Goal: Find specific page/section: Find specific page/section

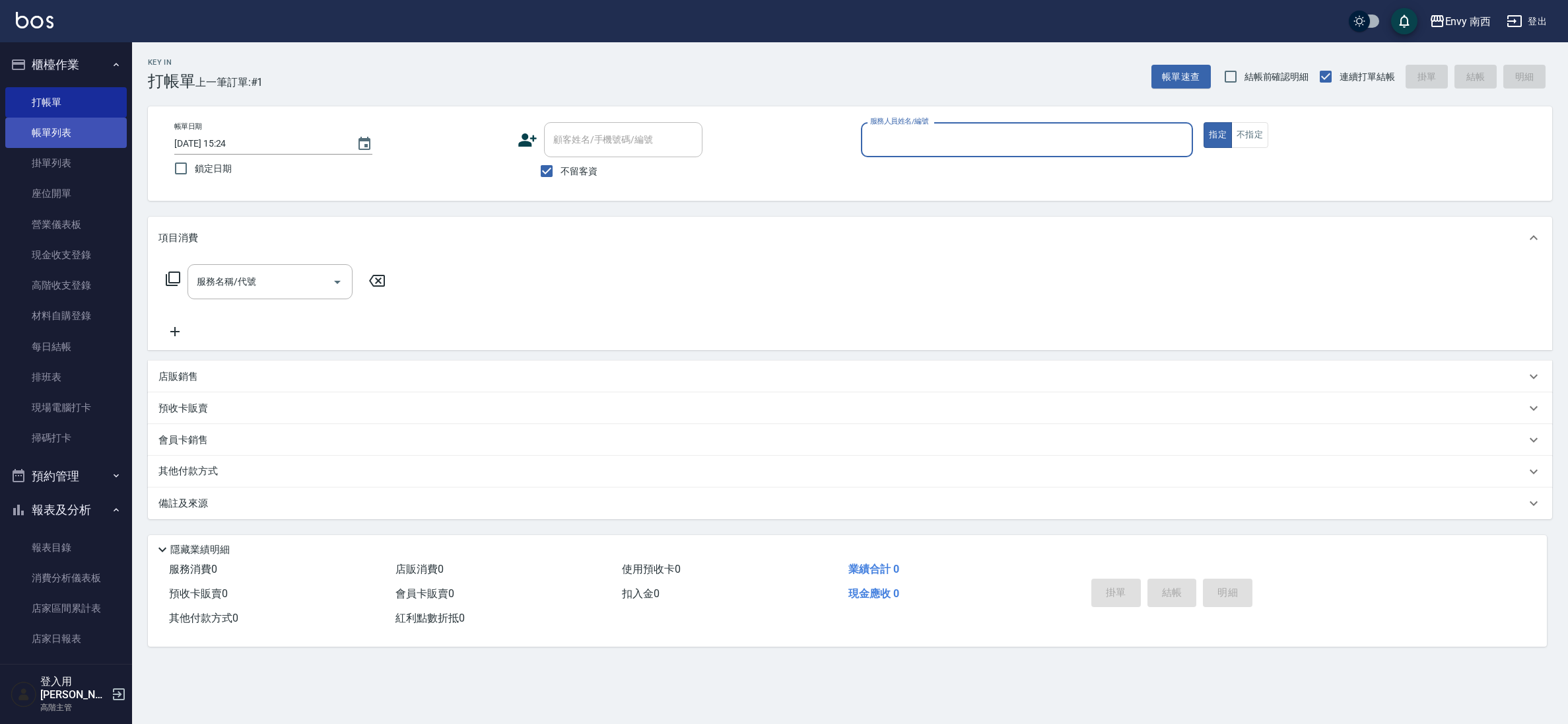
click at [96, 144] on link "帳單列表" at bounding box center [66, 133] width 122 height 30
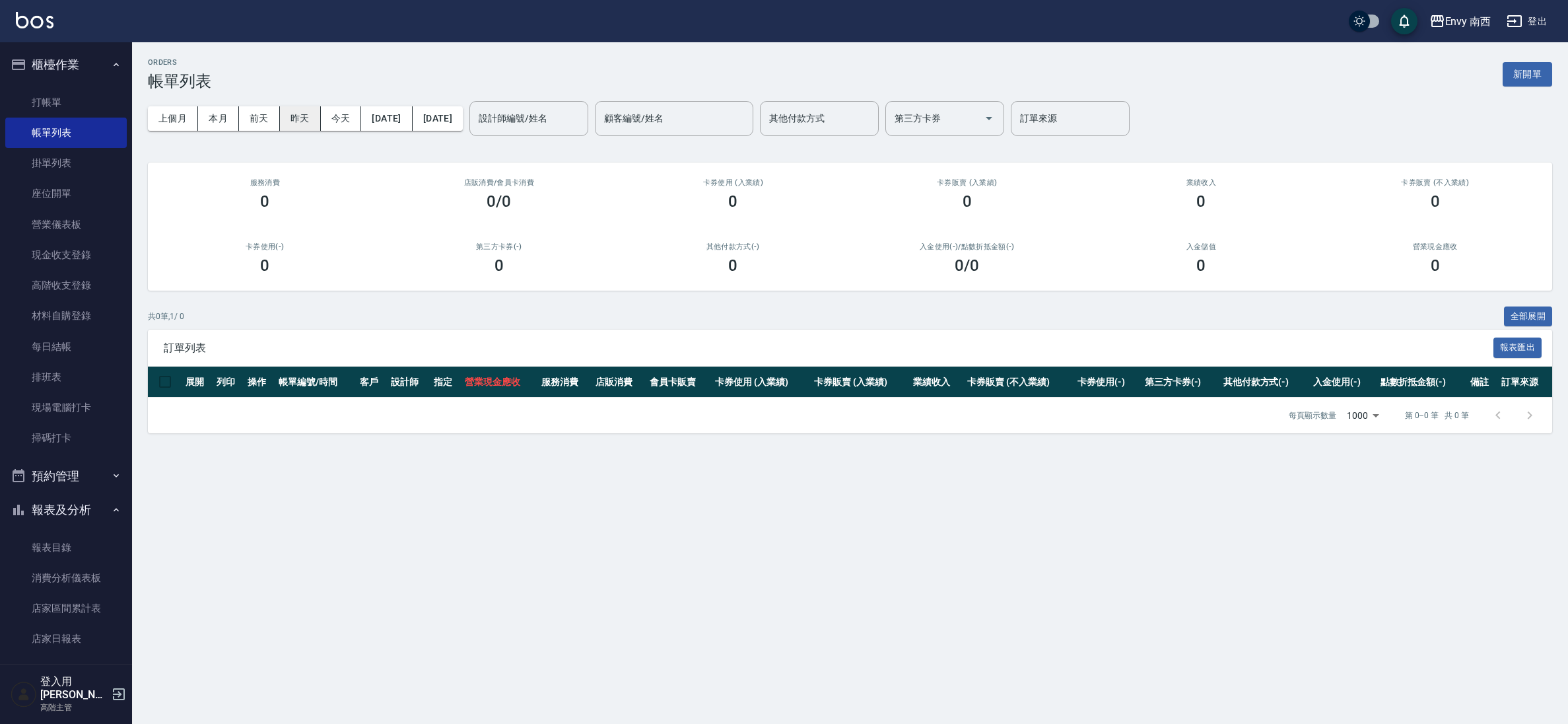
click at [301, 116] on button "昨天" at bounding box center [300, 119] width 41 height 25
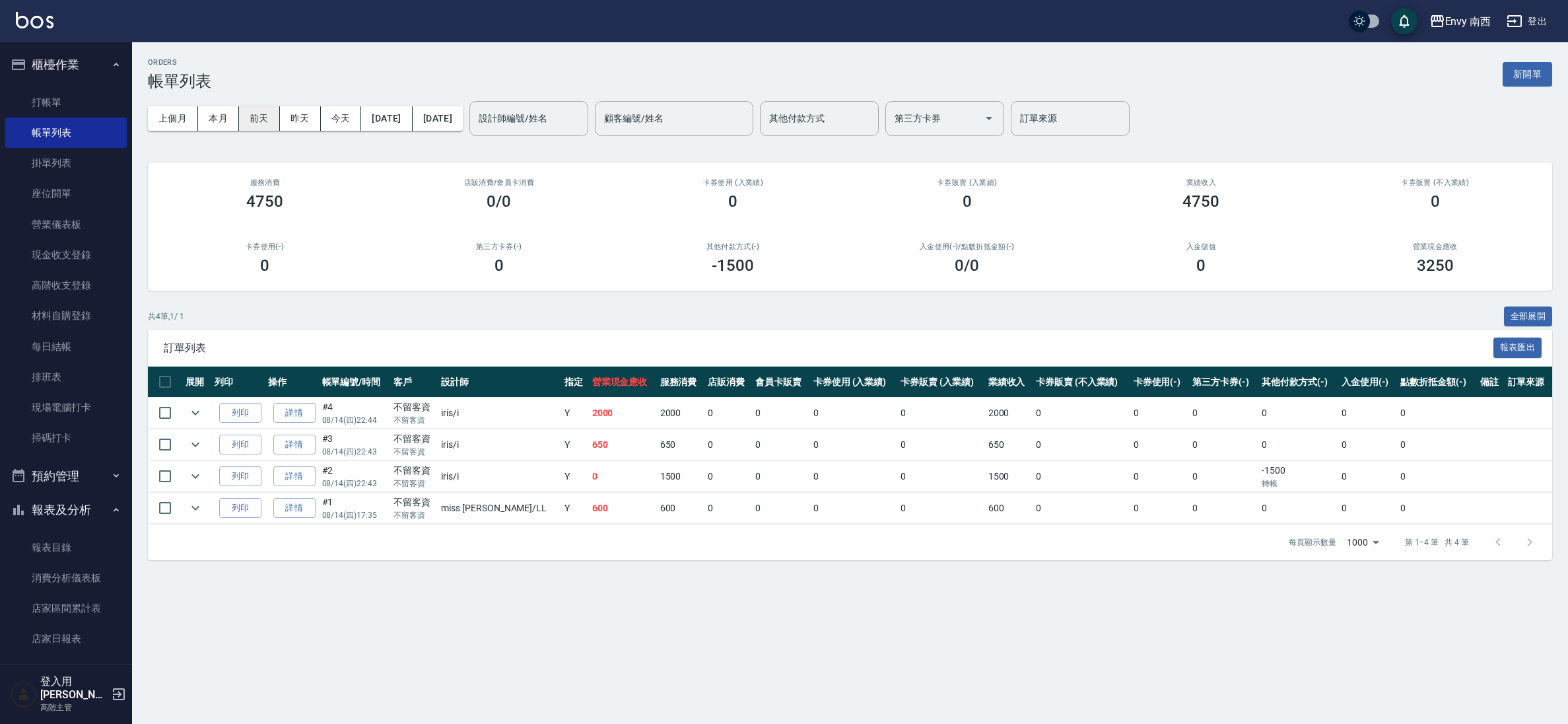
click at [249, 120] on button "前天" at bounding box center [260, 119] width 41 height 25
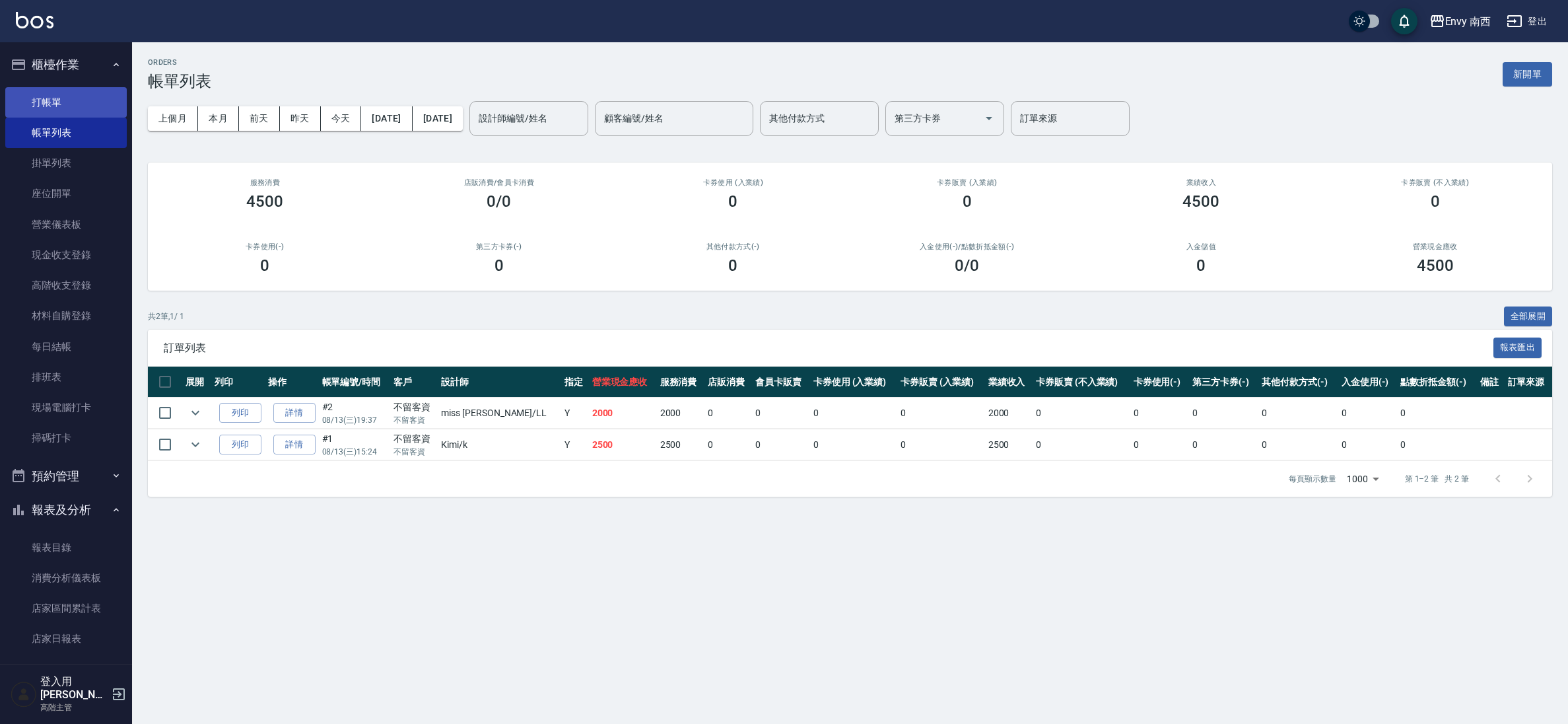
click at [52, 98] on link "打帳單" at bounding box center [66, 102] width 122 height 30
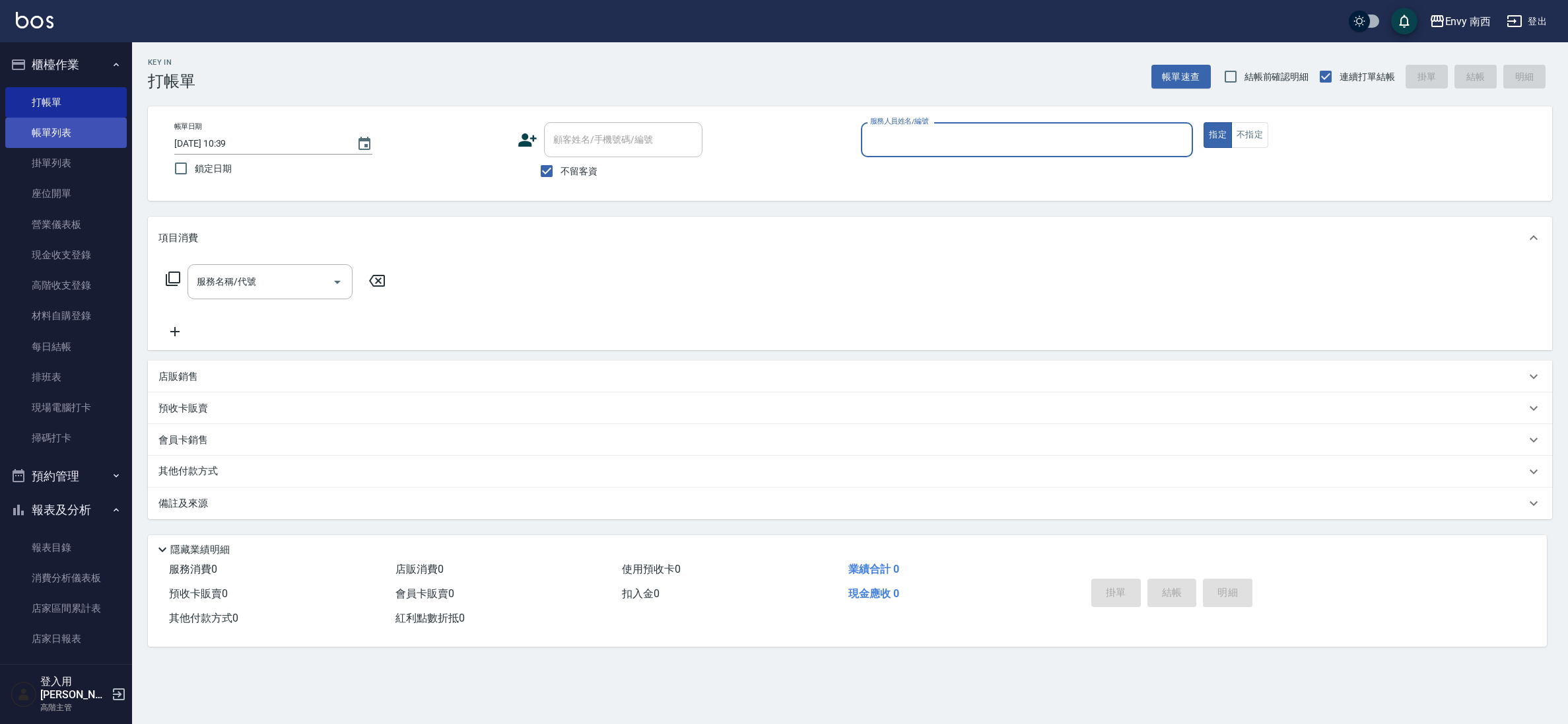
click at [64, 135] on link "帳單列表" at bounding box center [66, 133] width 122 height 30
